Goal: Information Seeking & Learning: Learn about a topic

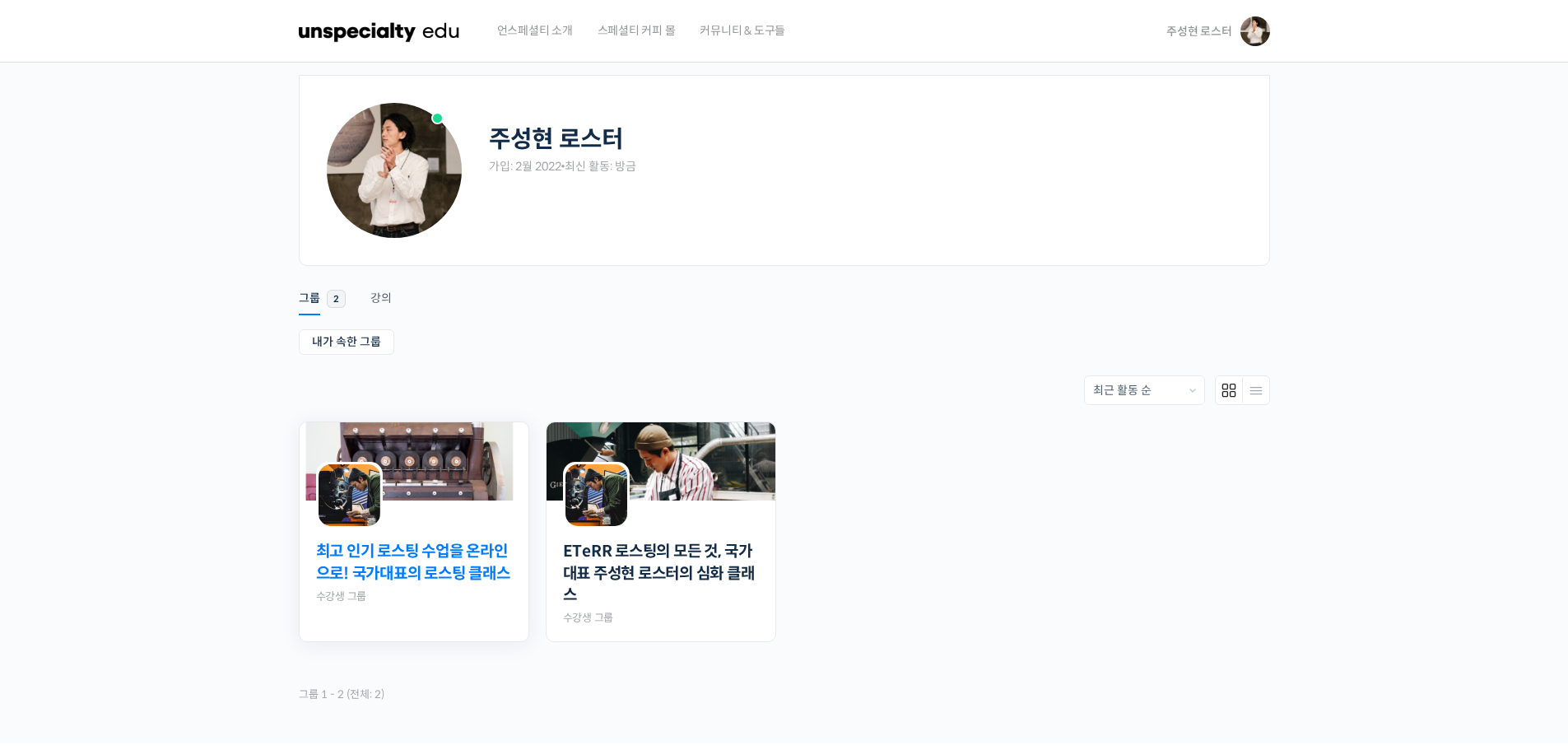
click at [399, 566] on link "최고 인기 로스팅 수업을 온라인으로! 국가대표의 로스팅 클래스" at bounding box center [413, 562] width 196 height 44
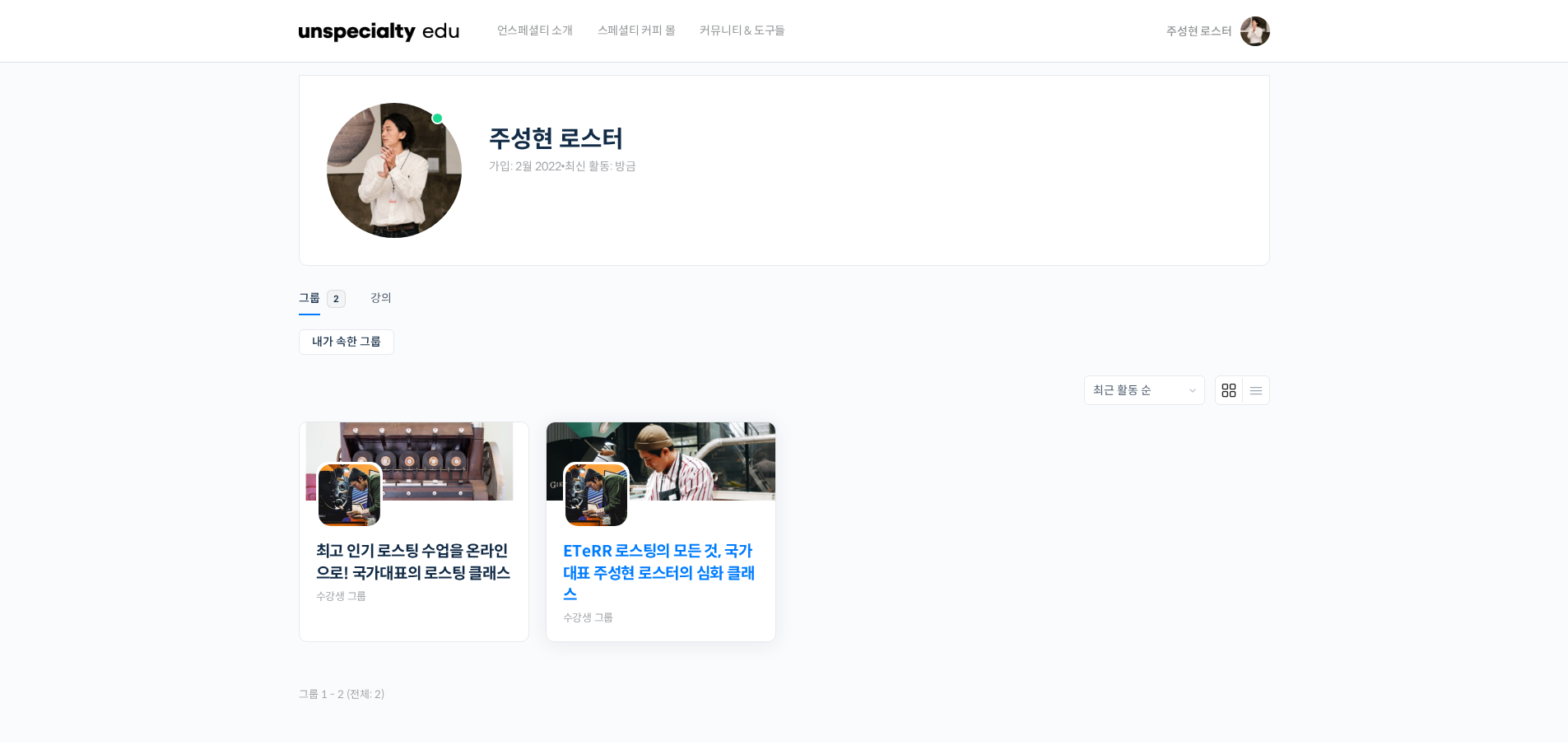
click at [663, 572] on link "ETeRR 로스팅의 모든 것, 국가대표 주성현 로스터의 심화 클래스" at bounding box center [660, 574] width 196 height 66
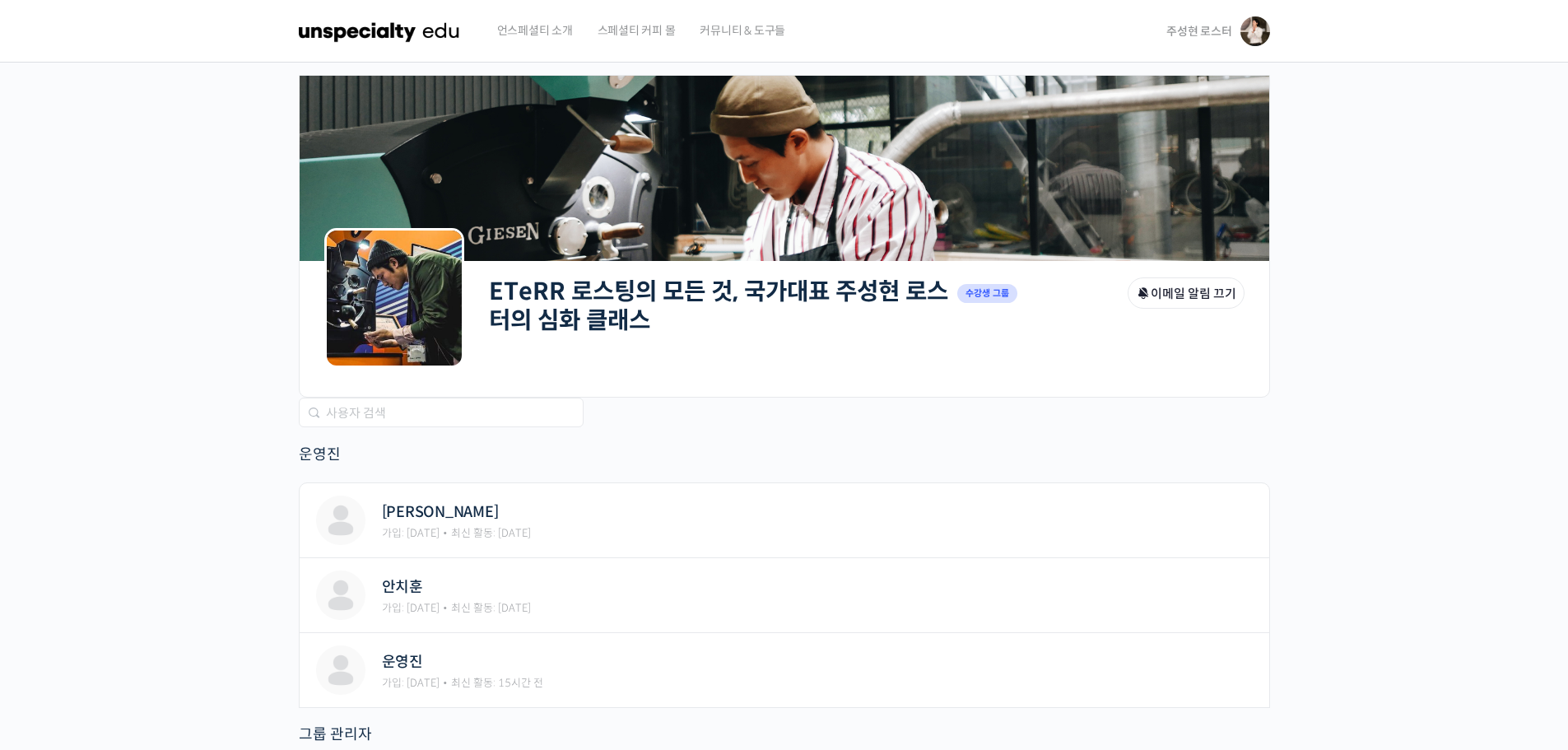
click at [750, 293] on link "ETeRR 로스팅의 모든 것, 국가대표 주성현 로스터의 심화 클래스" at bounding box center [719, 306] width 460 height 58
